Goal: Check status: Check status

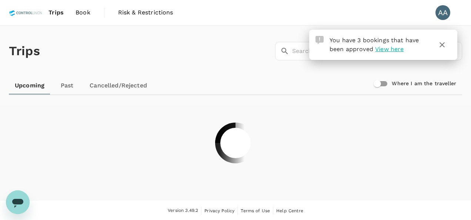
click at [379, 47] on span "View here" at bounding box center [389, 49] width 28 height 7
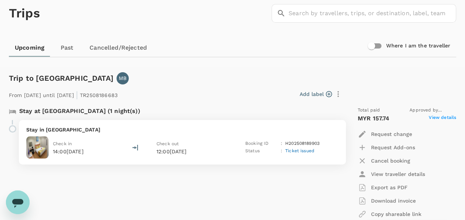
scroll to position [74, 0]
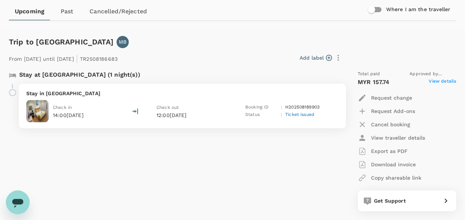
click at [443, 78] on span "View details" at bounding box center [442, 82] width 27 height 9
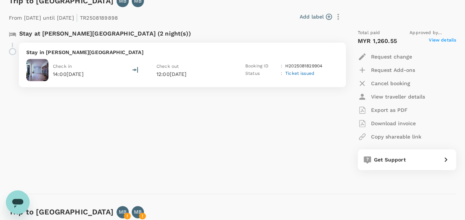
scroll to position [333, 0]
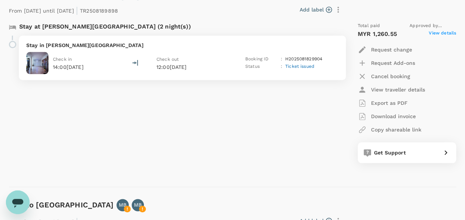
click at [440, 33] on span "View details" at bounding box center [442, 34] width 27 height 9
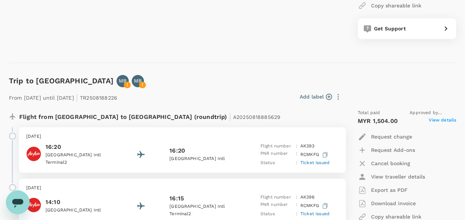
scroll to position [518, 0]
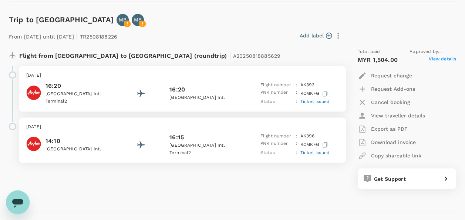
click at [438, 56] on span "View details" at bounding box center [442, 60] width 27 height 9
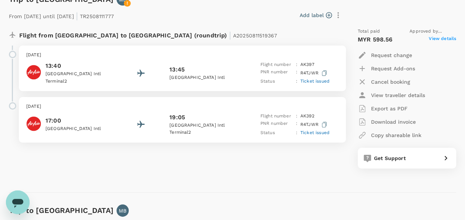
scroll to position [1369, 0]
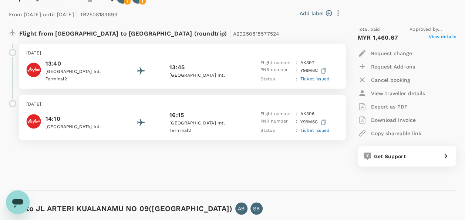
scroll to position [1110, 0]
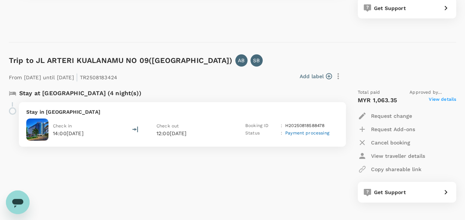
click at [440, 99] on span "View details" at bounding box center [442, 100] width 27 height 9
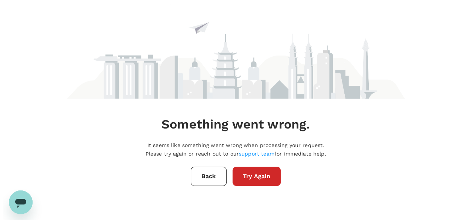
scroll to position [0, 0]
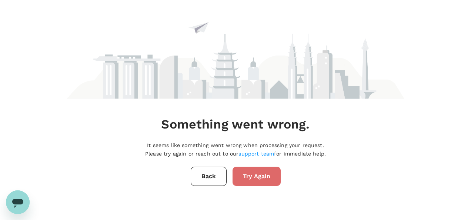
click at [261, 177] on button "Try Again" at bounding box center [256, 176] width 48 height 19
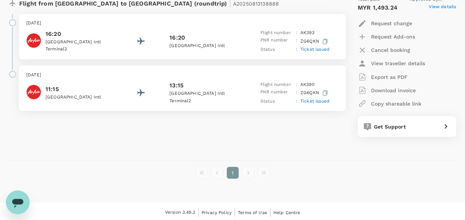
scroll to position [2021, 0]
click at [254, 168] on li "pagination navigation" at bounding box center [249, 172] width 16 height 12
click at [248, 171] on li "pagination navigation" at bounding box center [249, 172] width 16 height 12
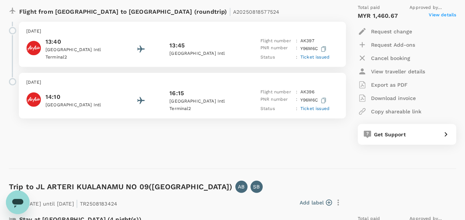
scroll to position [1169, 0]
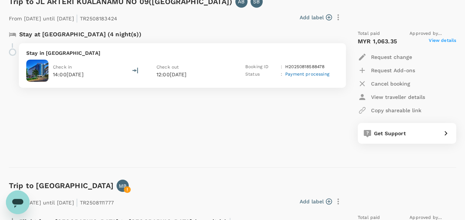
click at [442, 38] on span "View details" at bounding box center [442, 41] width 27 height 9
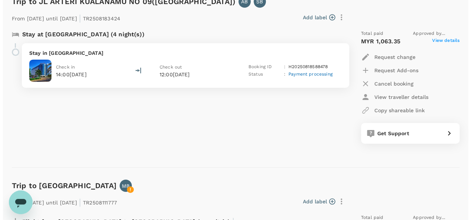
scroll to position [0, 0]
